Goal: Find specific page/section: Find specific page/section

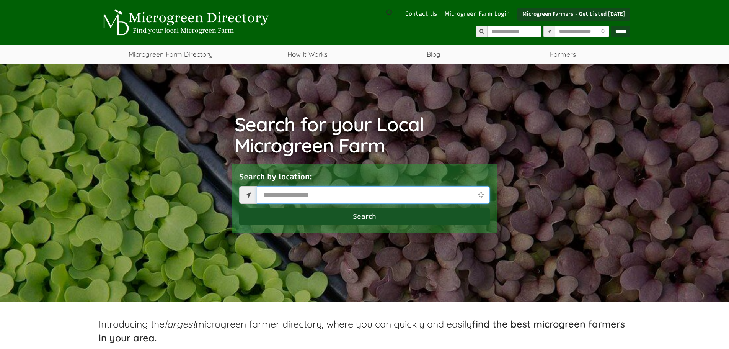
click at [269, 188] on input "text" at bounding box center [373, 195] width 233 height 18
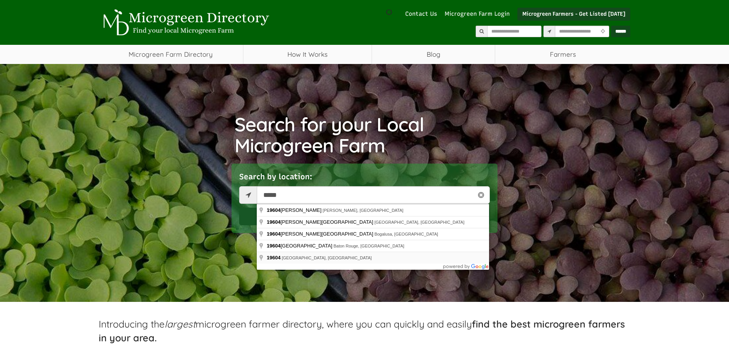
type input "**********"
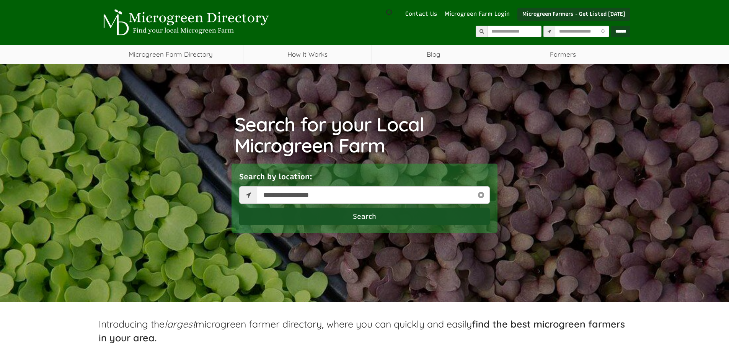
click at [369, 221] on button "Search" at bounding box center [364, 217] width 251 height 18
select select "Language Translate Widget"
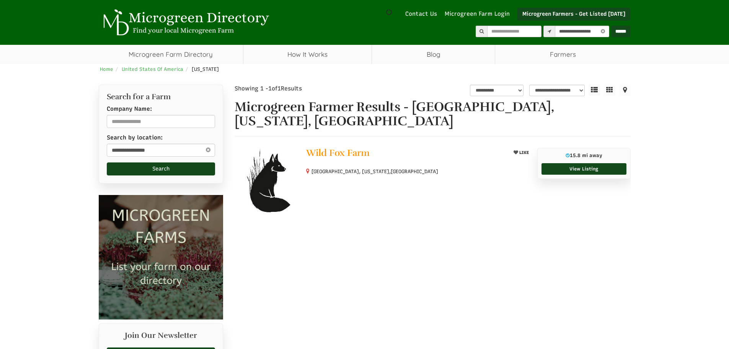
select select "********"
click at [590, 167] on link "View Listing" at bounding box center [584, 168] width 85 height 11
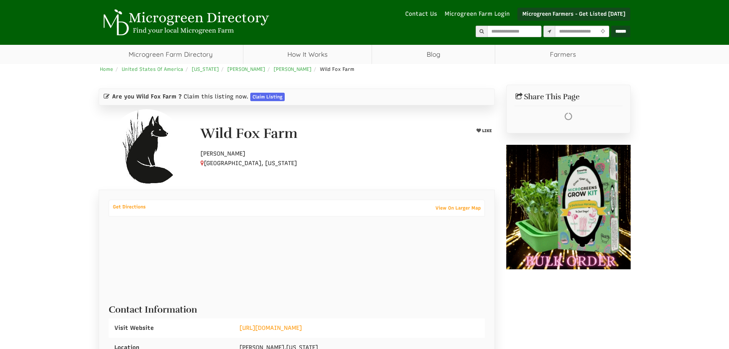
select select "Language Translate Widget"
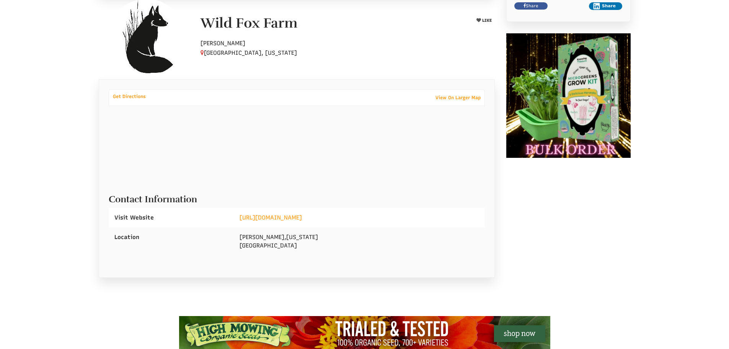
scroll to position [115, 0]
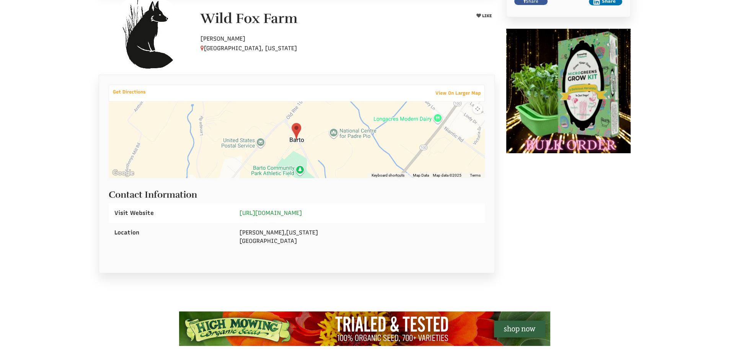
click at [292, 210] on link "http://www.wildfoxfarm.com/" at bounding box center [271, 212] width 62 height 7
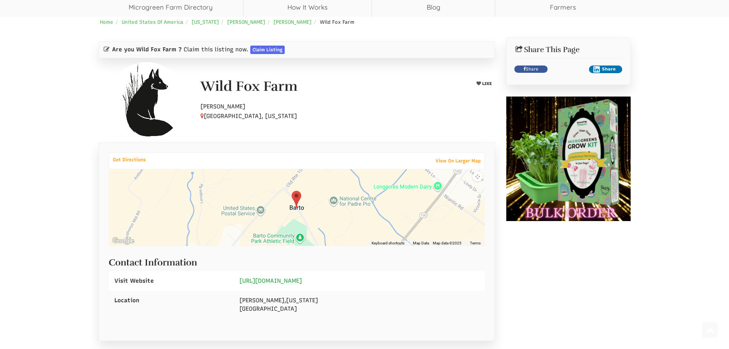
scroll to position [0, 0]
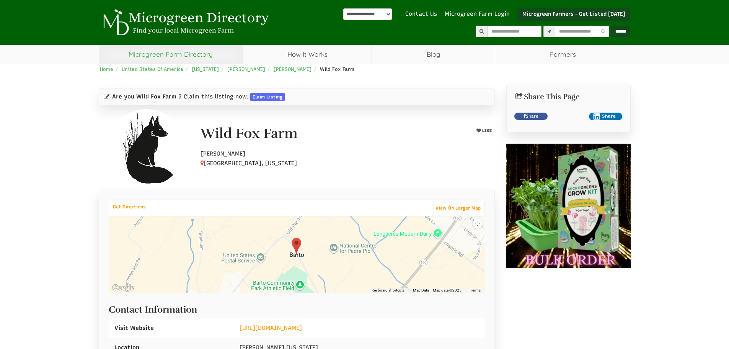
click at [157, 55] on link "Microgreen Farm Directory" at bounding box center [171, 54] width 144 height 19
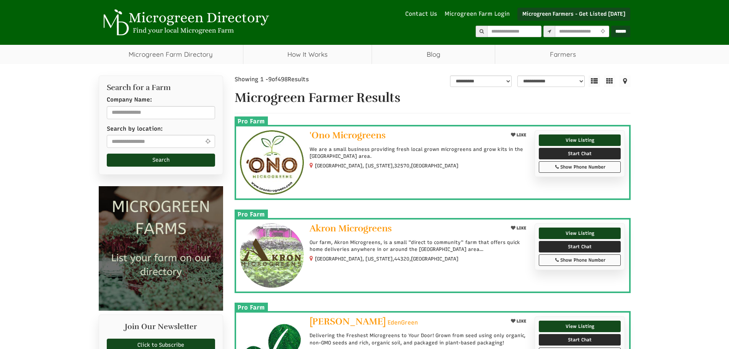
select select "Language Translate Widget"
click at [207, 141] on icon at bounding box center [208, 141] width 9 height 6
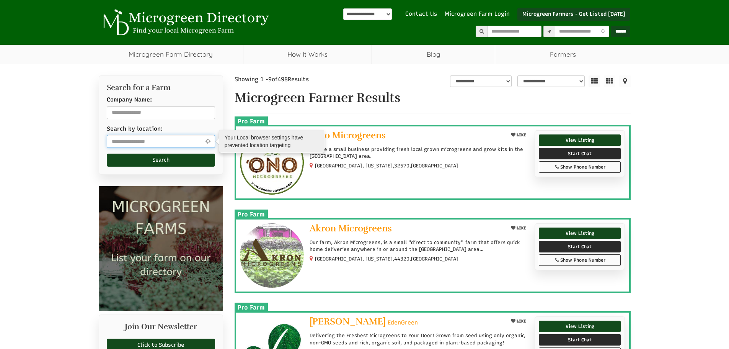
click at [124, 142] on input "text" at bounding box center [161, 141] width 108 height 13
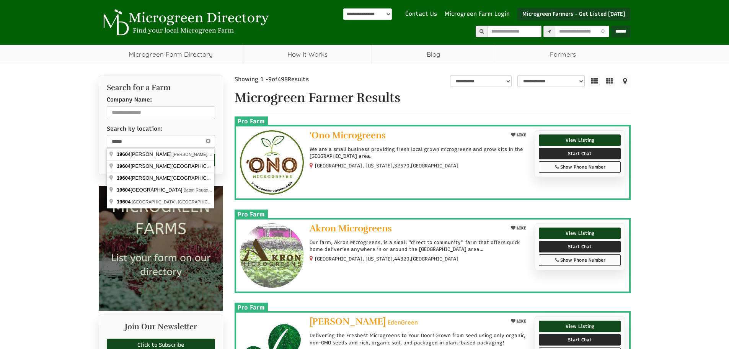
type input "**********"
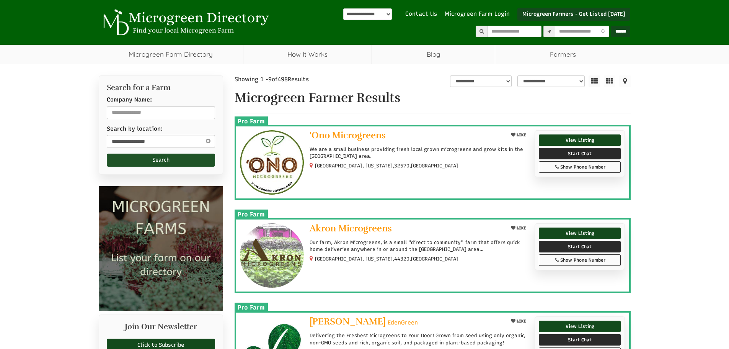
click at [157, 160] on button "Search" at bounding box center [161, 160] width 108 height 13
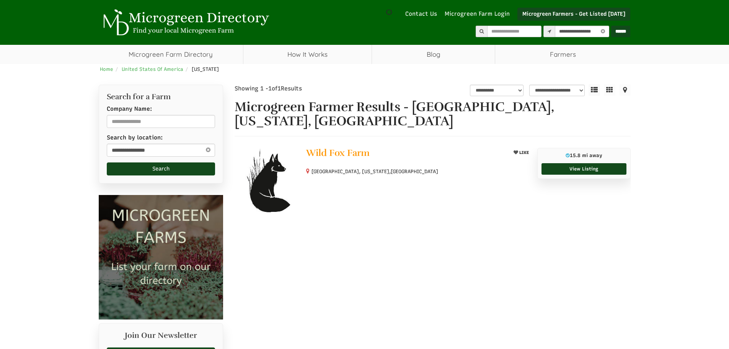
select select "********"
click at [261, 178] on img at bounding box center [268, 181] width 66 height 66
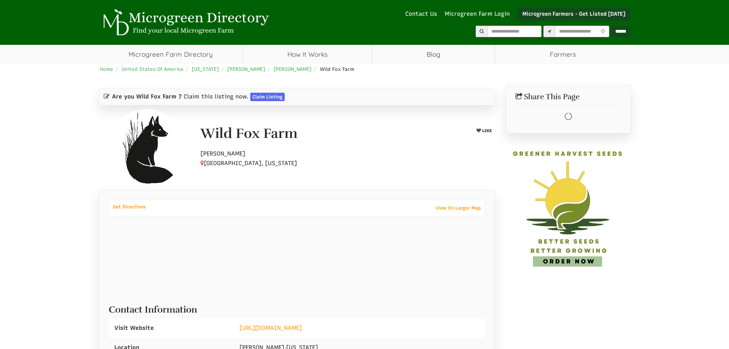
select select "Language Translate Widget"
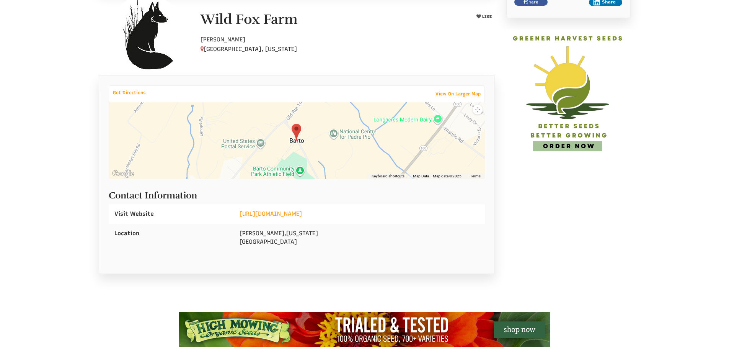
scroll to position [115, 0]
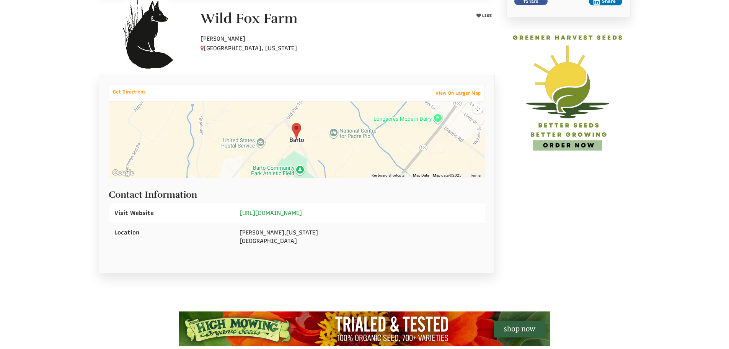
click at [292, 213] on link "[URL][DOMAIN_NAME]" at bounding box center [271, 212] width 62 height 7
click at [311, 137] on div at bounding box center [297, 139] width 376 height 77
click at [459, 92] on link "View On Larger Map" at bounding box center [458, 93] width 53 height 11
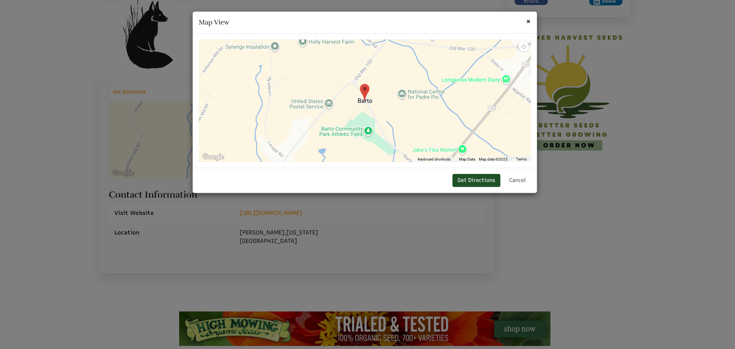
click at [489, 181] on link "Get Directions" at bounding box center [477, 180] width 48 height 13
click at [530, 21] on span "×" at bounding box center [528, 21] width 5 height 10
